Goal: Entertainment & Leisure: Browse casually

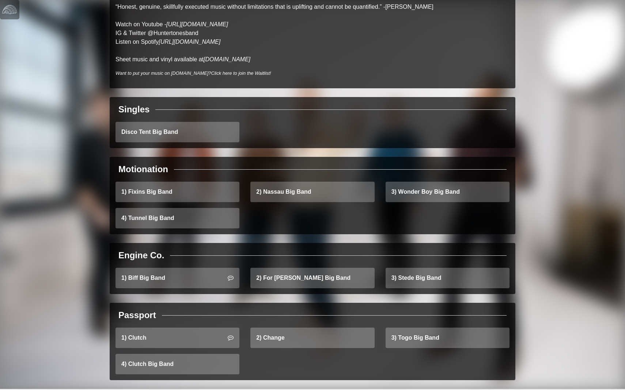
scroll to position [133, 0]
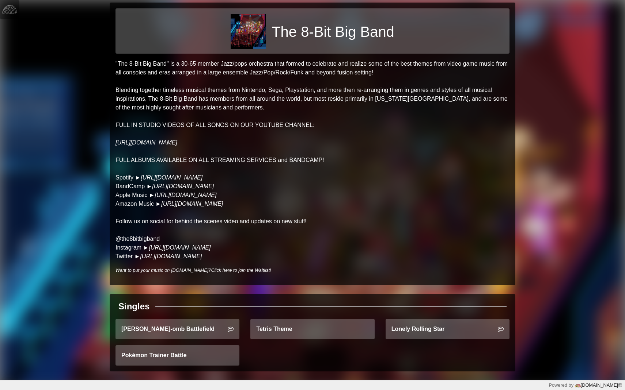
scroll to position [15, 0]
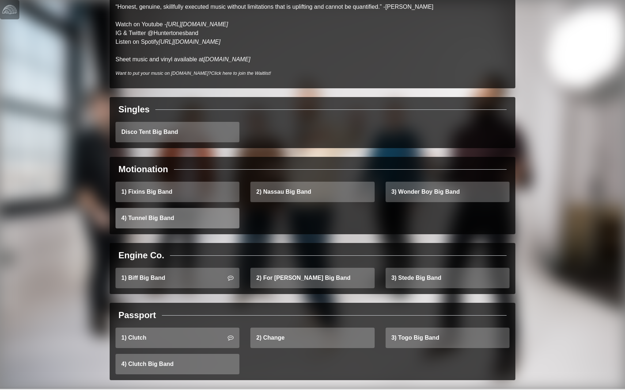
scroll to position [133, 0]
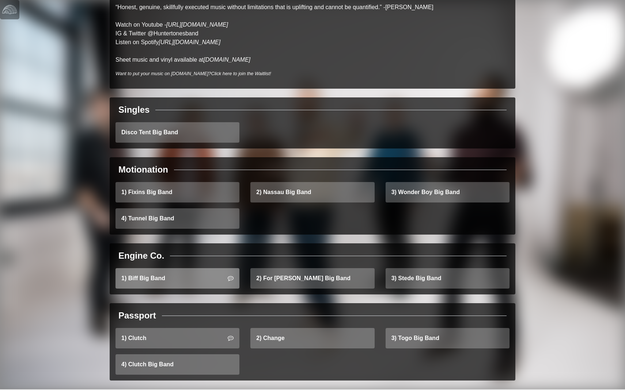
click at [204, 270] on link "1) Biff Big Band" at bounding box center [177, 278] width 124 height 20
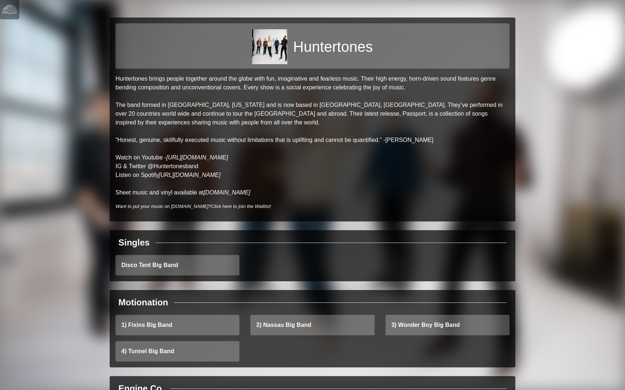
scroll to position [0, 0]
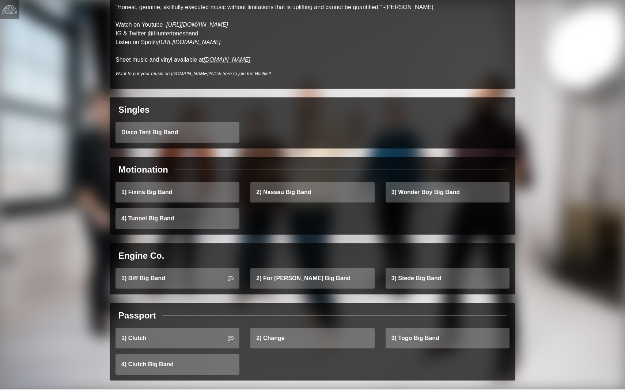
scroll to position [133, 0]
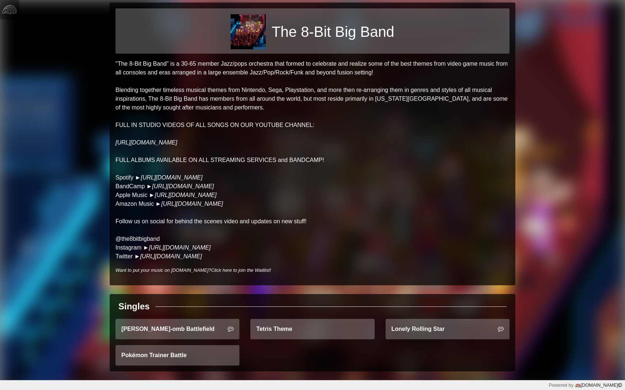
scroll to position [15, 0]
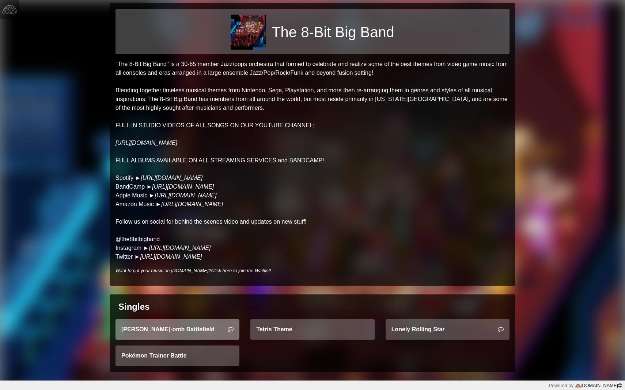
click at [195, 334] on link "Bob-omb Battlefield" at bounding box center [177, 330] width 124 height 20
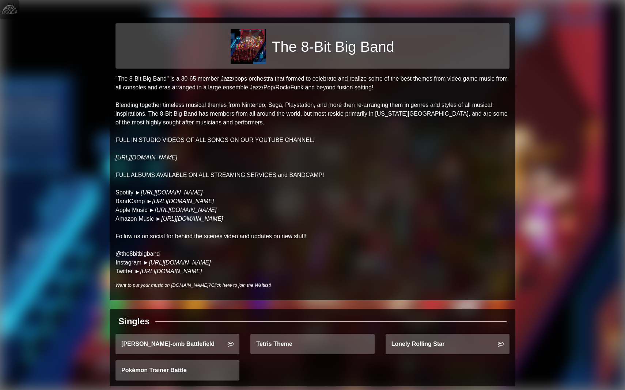
scroll to position [0, 0]
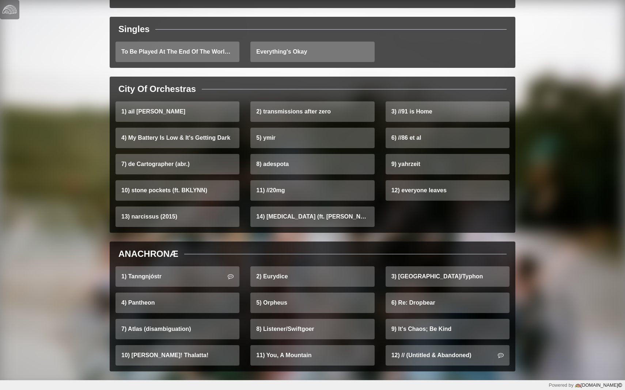
scroll to position [140, 0]
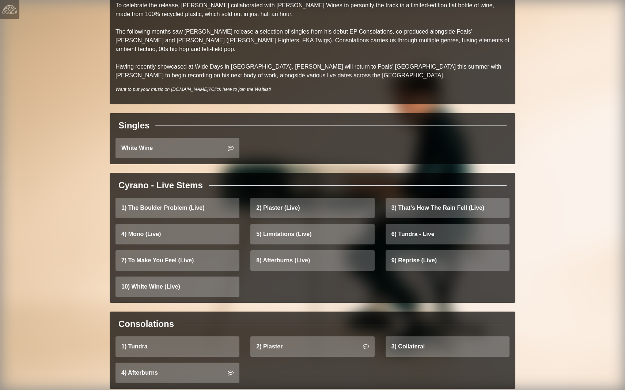
scroll to position [126, 0]
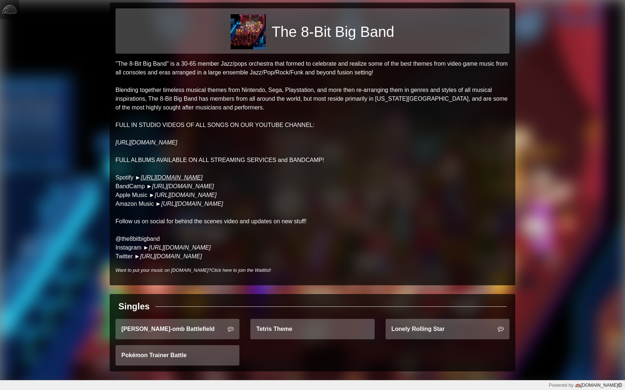
scroll to position [15, 0]
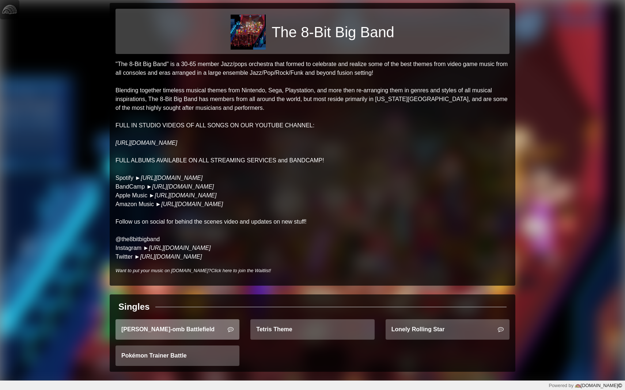
click at [183, 335] on link "[PERSON_NAME]-omb Battlefield" at bounding box center [177, 330] width 124 height 20
